Goal: Find specific page/section: Find specific page/section

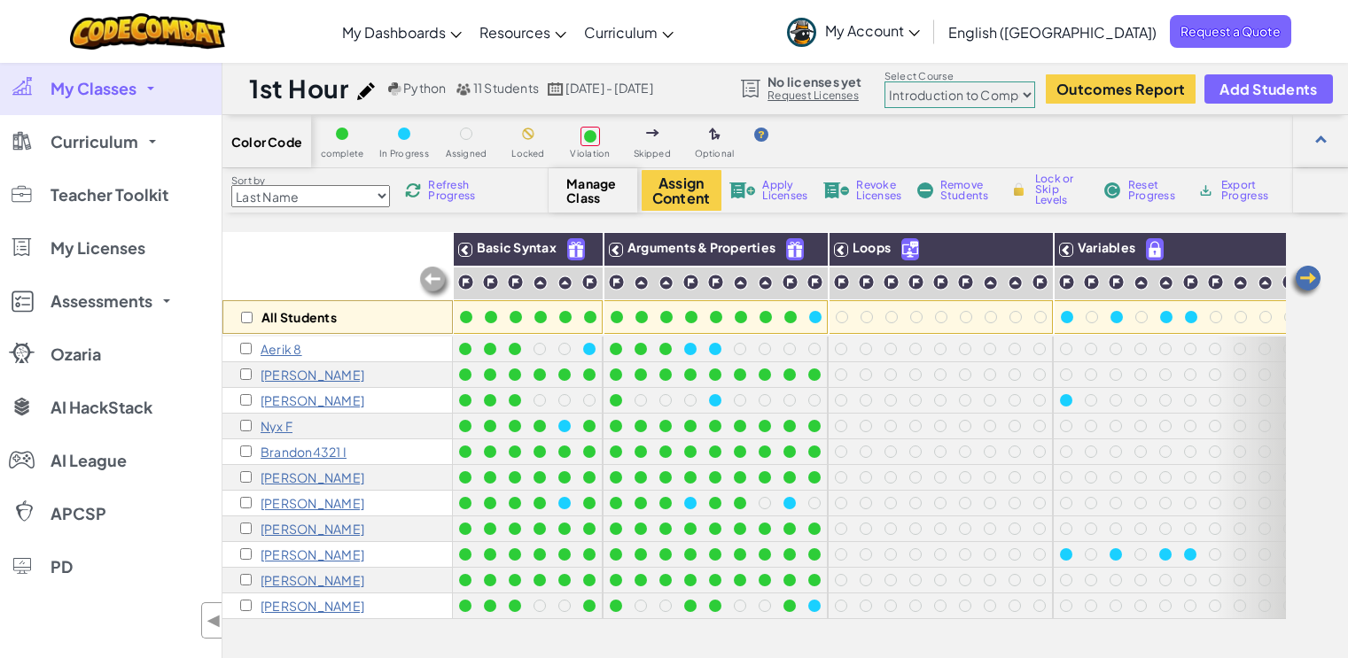
select select "560f1a9f22961295f9427742"
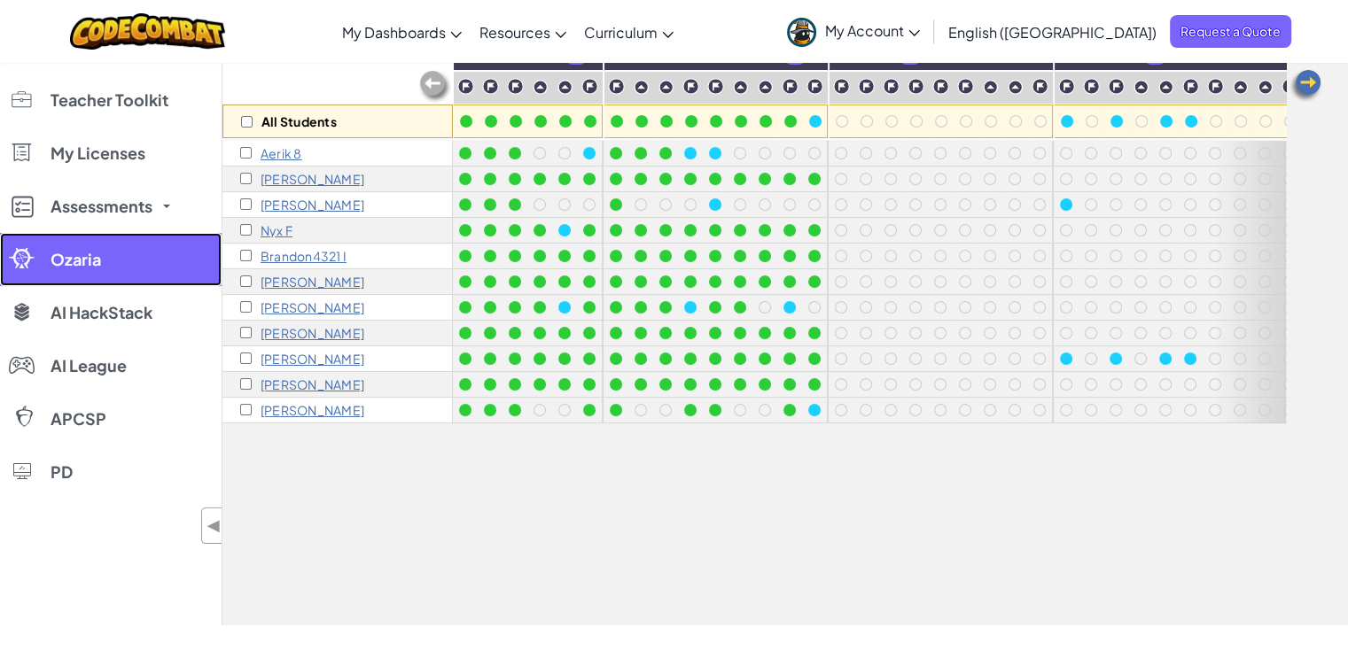
click at [0, 283] on link "Ozaria" at bounding box center [110, 259] width 221 height 53
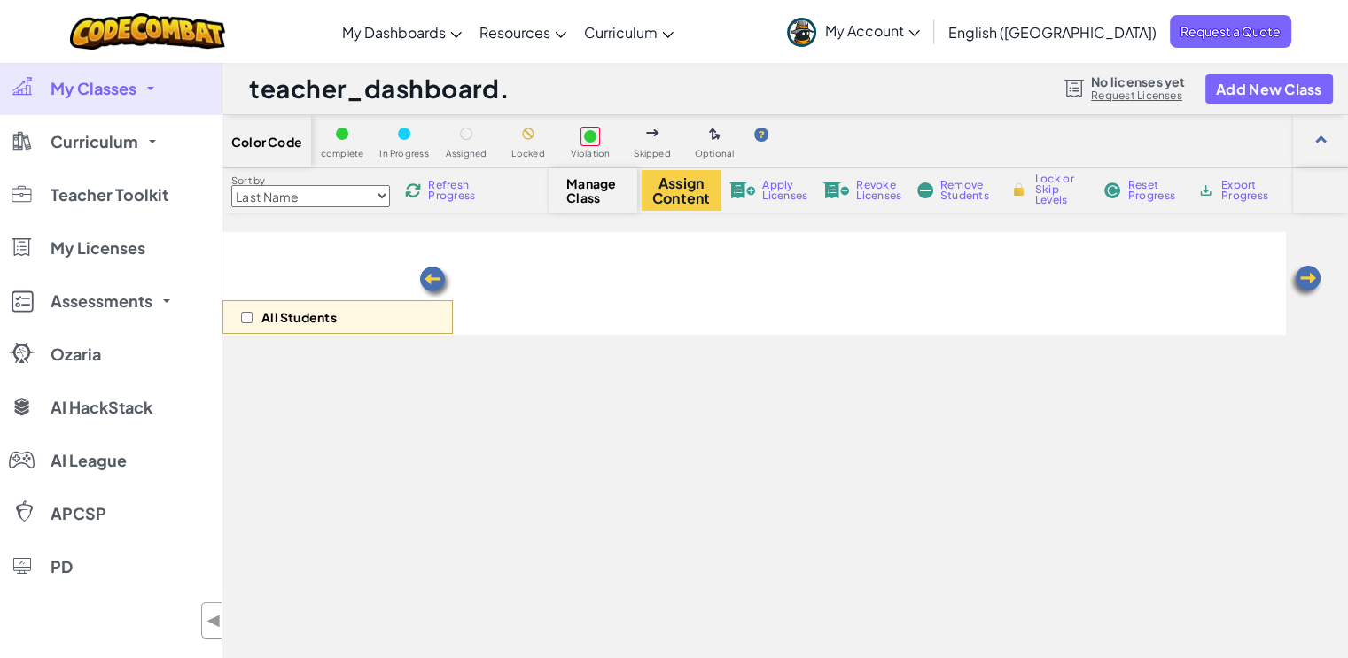
scroll to position [196, 0]
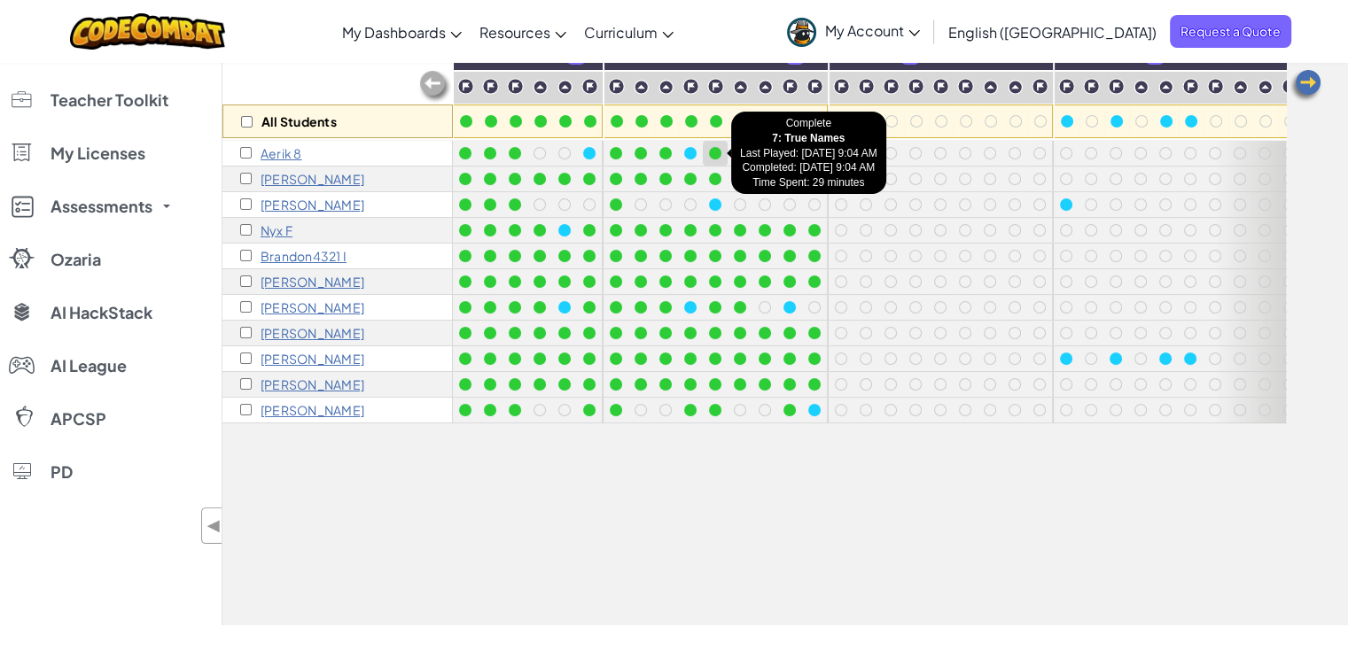
click at [711, 148] on div at bounding box center [715, 153] width 12 height 12
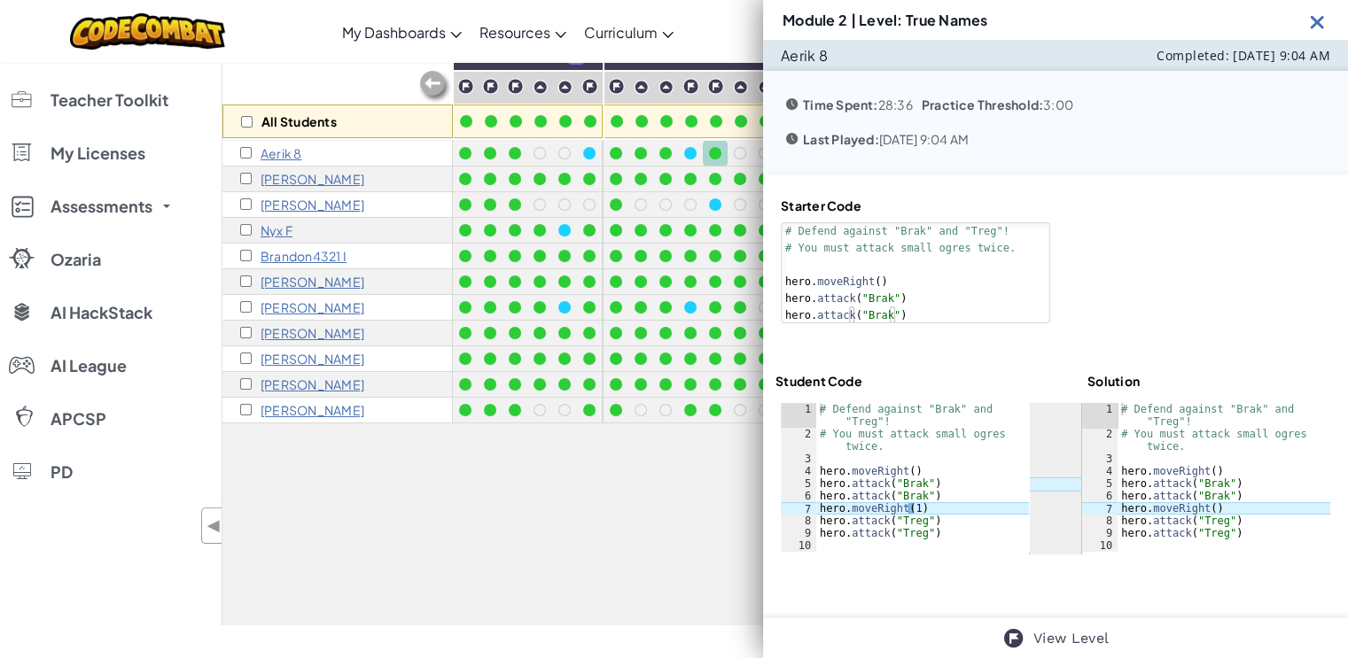
click at [1314, 20] on img at bounding box center [1317, 22] width 22 height 22
